Goal: Obtain resource: Download file/media

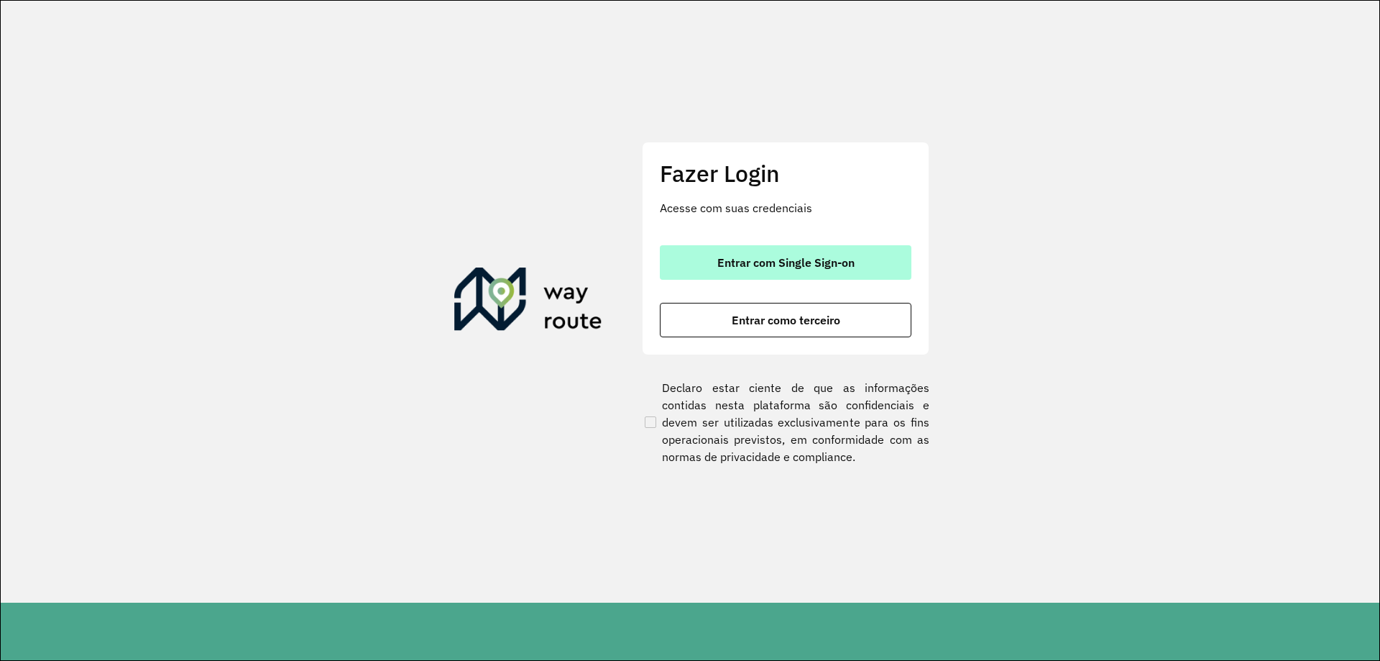
click at [770, 246] on button "Entrar com Single Sign-on" at bounding box center [786, 262] width 252 height 35
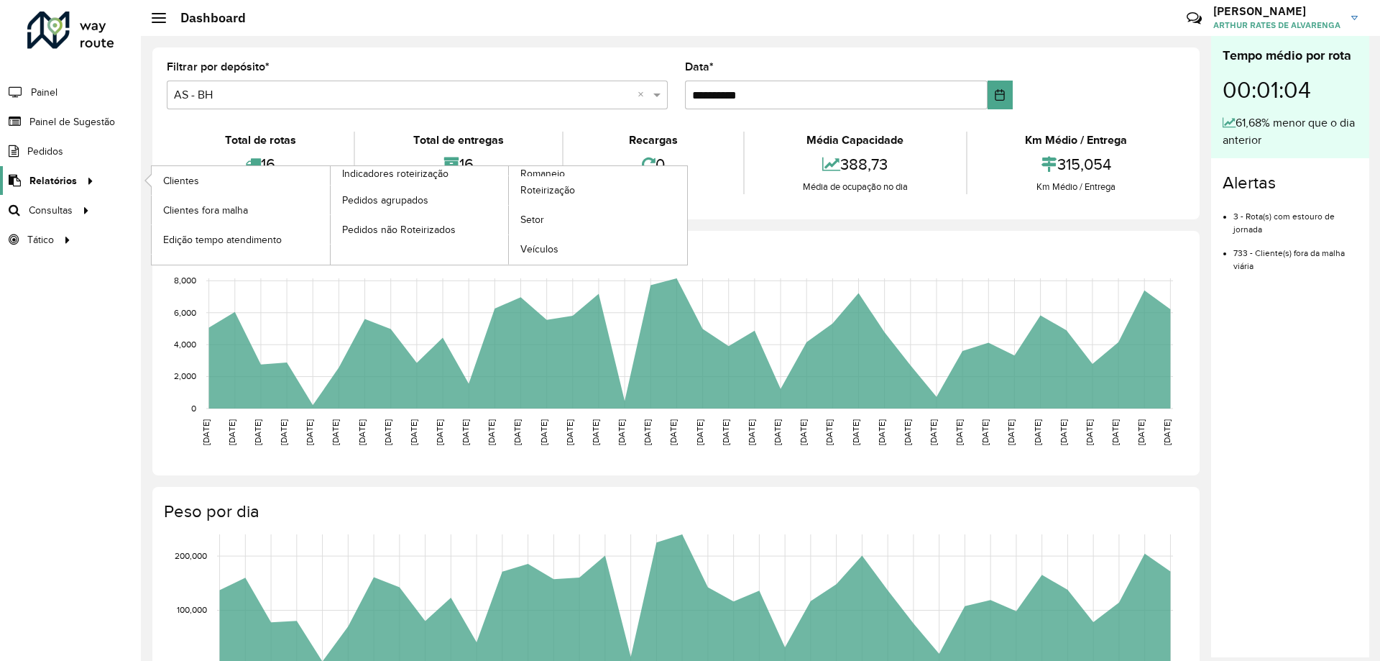
click at [83, 177] on icon at bounding box center [88, 180] width 12 height 22
click at [529, 171] on span "Romaneio" at bounding box center [543, 173] width 47 height 15
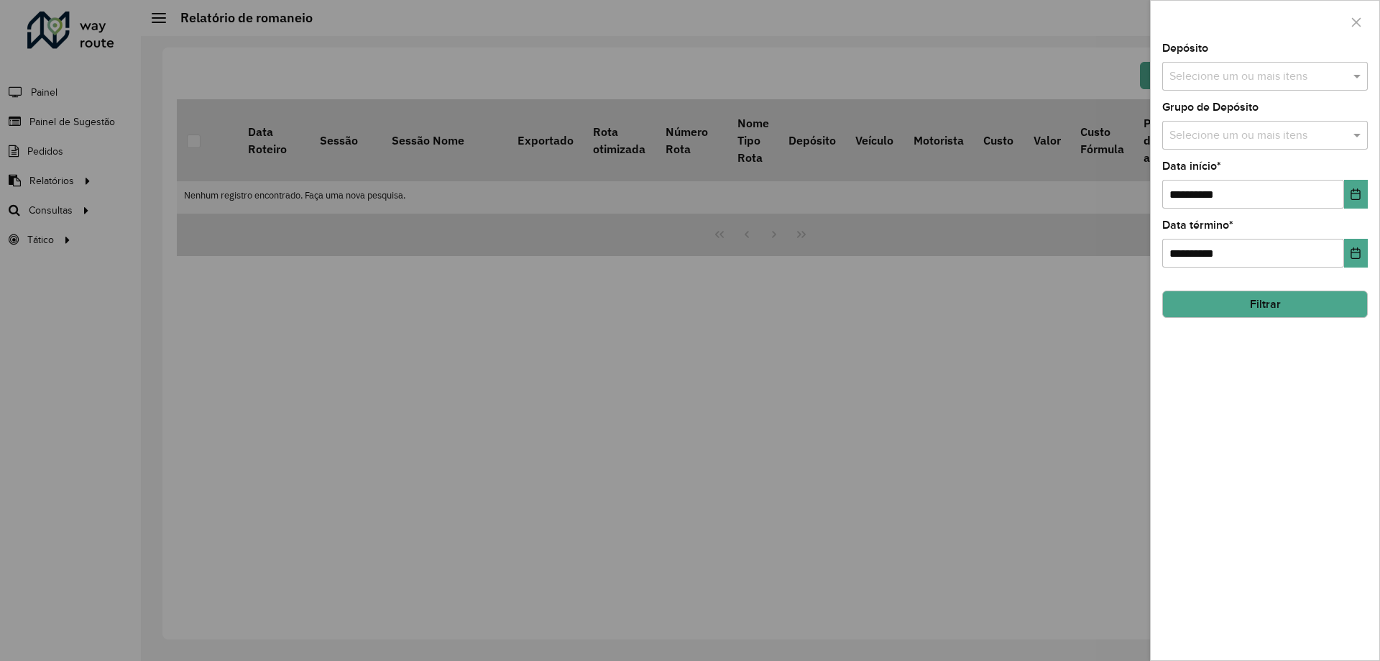
click at [1224, 70] on input "text" at bounding box center [1258, 76] width 184 height 17
click at [1216, 172] on div "CDD [GEOGRAPHIC_DATA]" at bounding box center [1265, 172] width 204 height 24
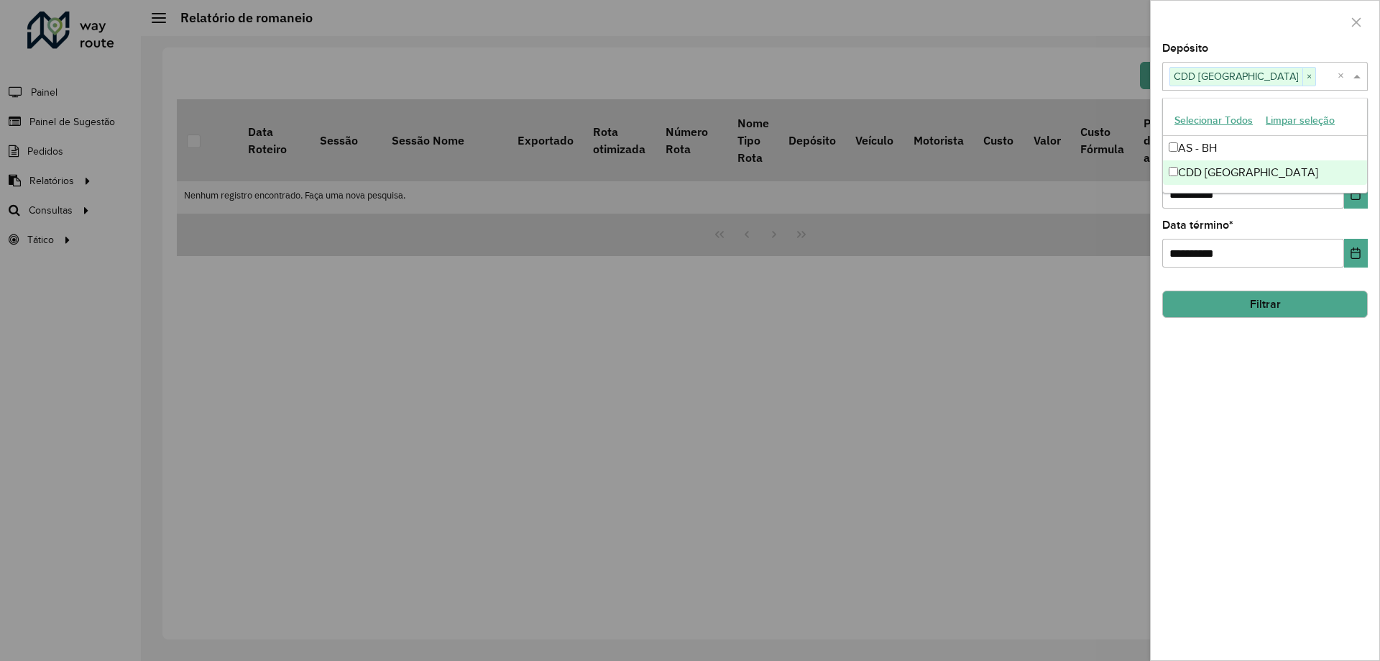
click at [1283, 451] on div "**********" at bounding box center [1265, 351] width 229 height 617
click at [1282, 291] on button "Filtrar" at bounding box center [1265, 303] width 206 height 27
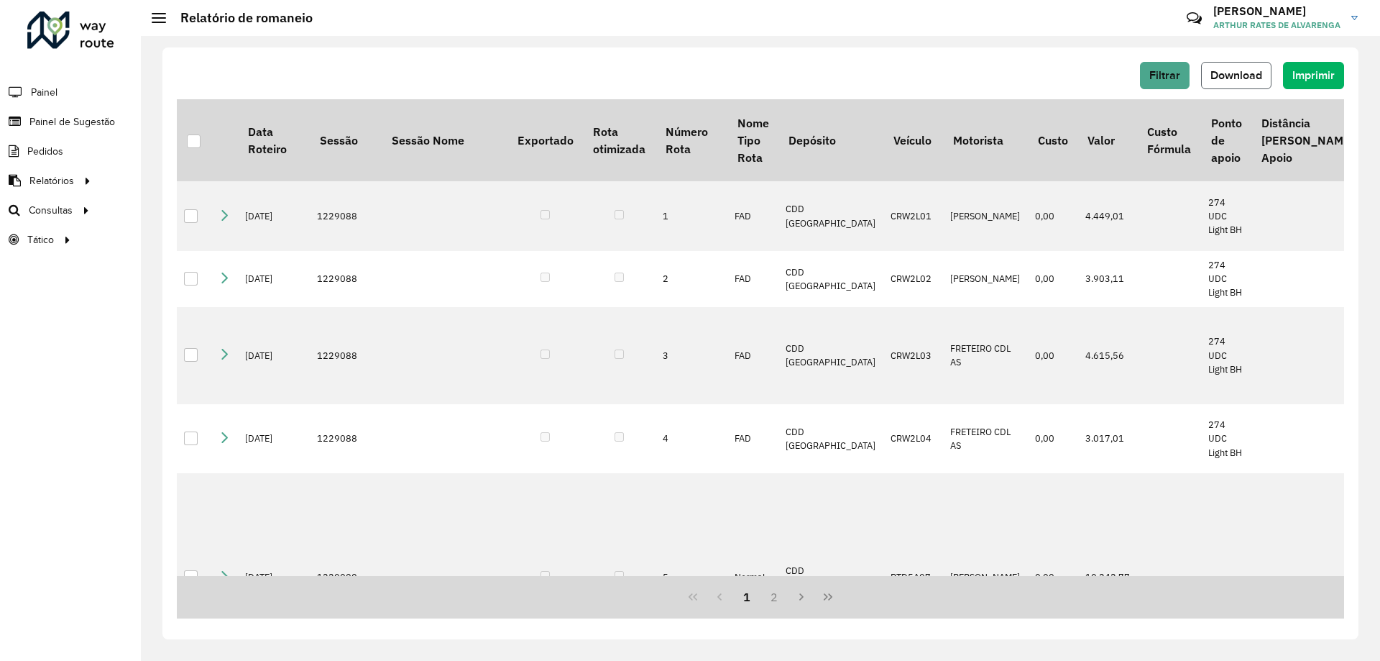
click at [1259, 67] on button "Download" at bounding box center [1236, 75] width 70 height 27
